Goal: Information Seeking & Learning: Learn about a topic

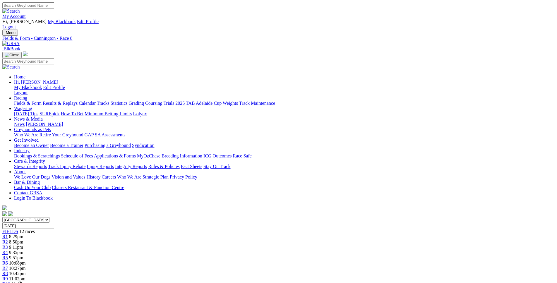
click at [141, 234] on div "R1 8:29pm" at bounding box center [278, 236] width 553 height 5
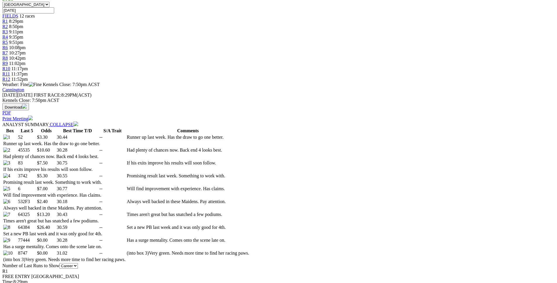
scroll to position [242, 0]
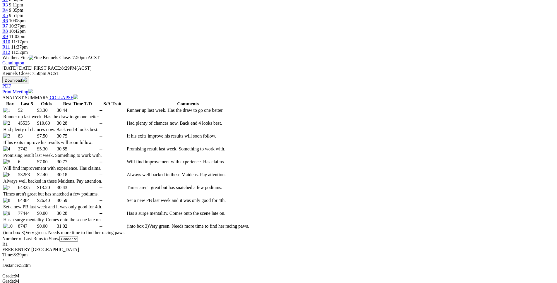
drag, startPoint x: 87, startPoint y: 116, endPoint x: 347, endPoint y: 134, distance: 261.3
copy table "F B W(kg) D(m) Date Track Grade AT WT BON A1S A2S M W/2G P SR SP V 2nd 3 26.2 4…"
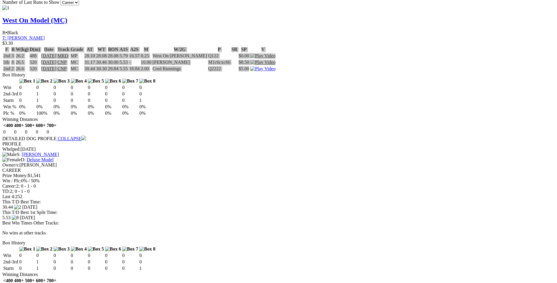
scroll to position [631, 0]
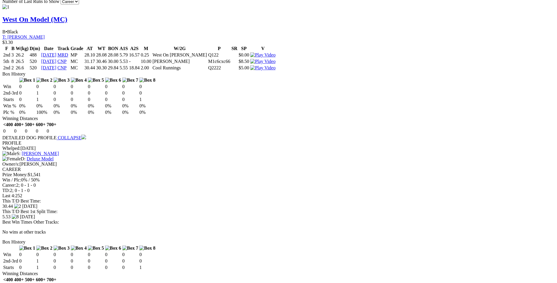
drag, startPoint x: 85, startPoint y: 100, endPoint x: 347, endPoint y: 116, distance: 262.0
copy table "F B W(kg) D(m) Date Track Grade AT WT BON A1S A2S M W/2G P SR SP V 3rd 3 26.1 4…"
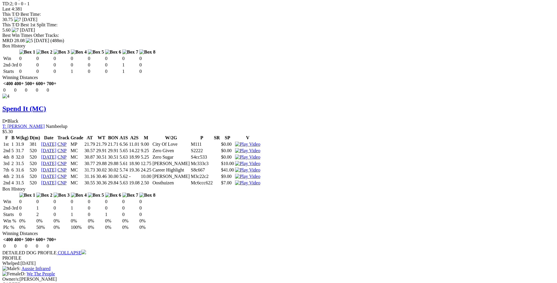
scroll to position [1467, 0]
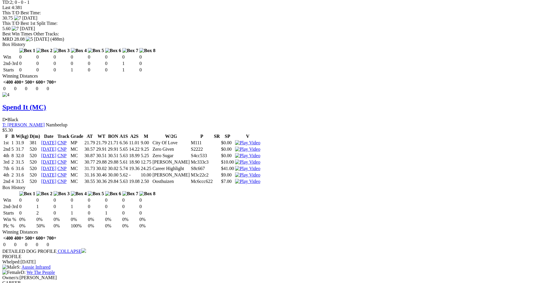
drag, startPoint x: 87, startPoint y: 64, endPoint x: 348, endPoint y: 93, distance: 262.5
copy table "F B W(kg) D(m) Date Track Grade AT WT BON A1S A2S M W/2G P SR SP V 2nd 4 26.6 5…"
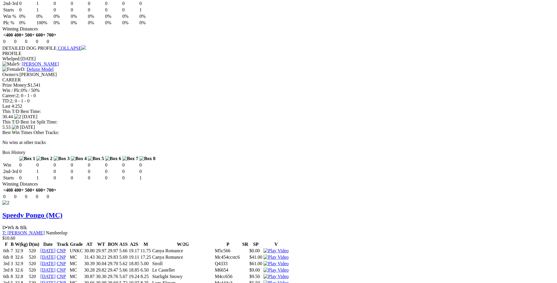
scroll to position [332, 0]
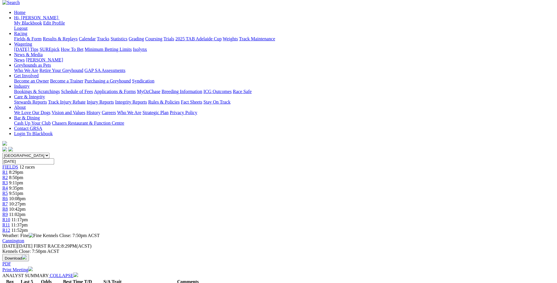
scroll to position [0, 0]
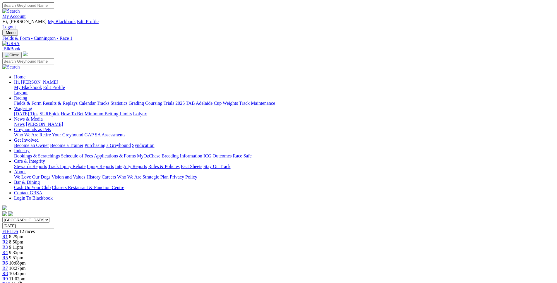
click at [8, 240] on link "R2" at bounding box center [5, 242] width 6 height 5
click at [225, 250] on div "R4 9:35pm" at bounding box center [278, 252] width 553 height 5
click at [194, 245] on div "R3 9:11pm" at bounding box center [278, 247] width 553 height 5
click at [223, 250] on div "R4 9:35pm" at bounding box center [278, 252] width 553 height 5
click at [253, 255] on div "R5 9:51pm" at bounding box center [278, 257] width 553 height 5
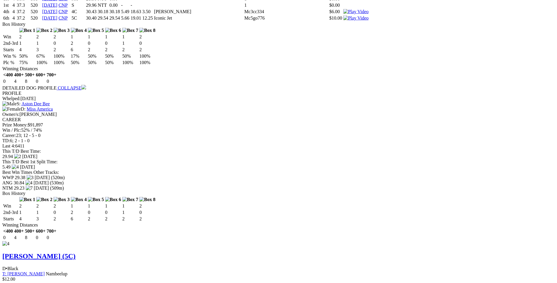
scroll to position [1970, 0]
